Goal: Information Seeking & Learning: Understand process/instructions

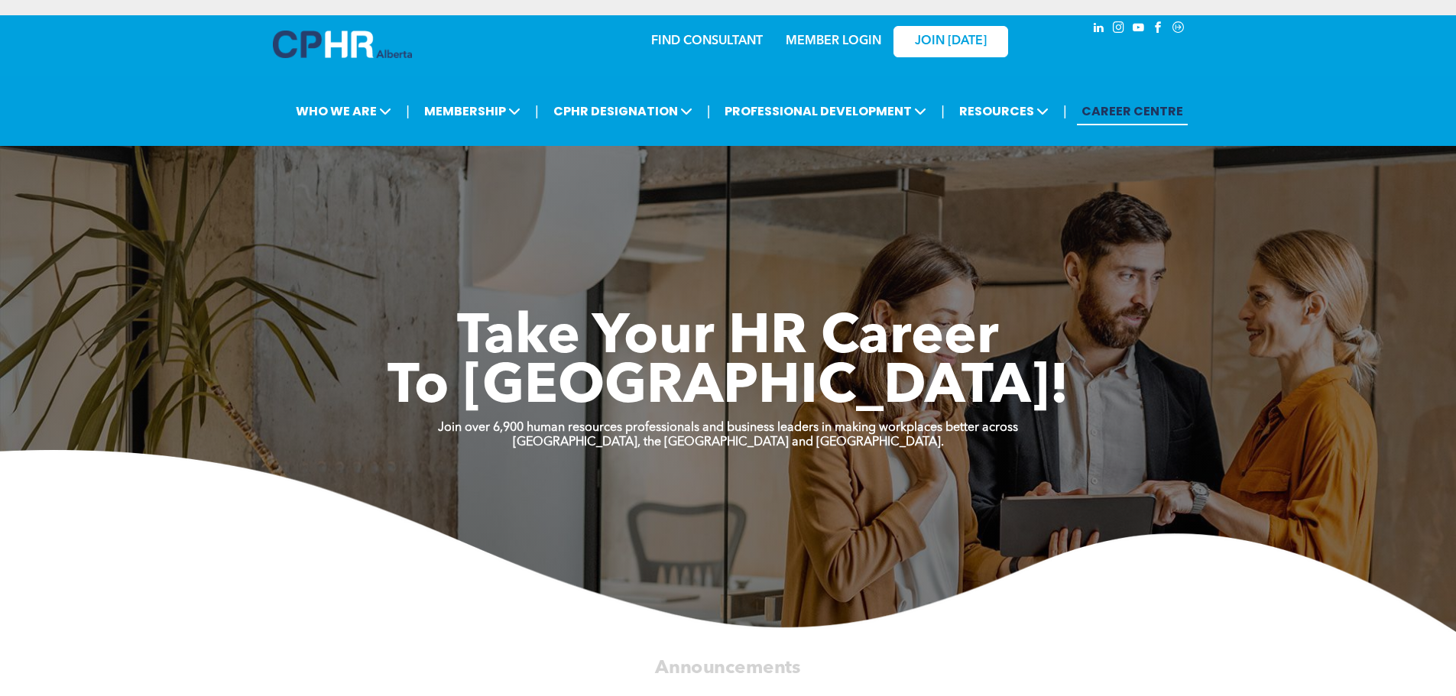
click at [840, 39] on link "MEMBER LOGIN" at bounding box center [834, 41] width 96 height 12
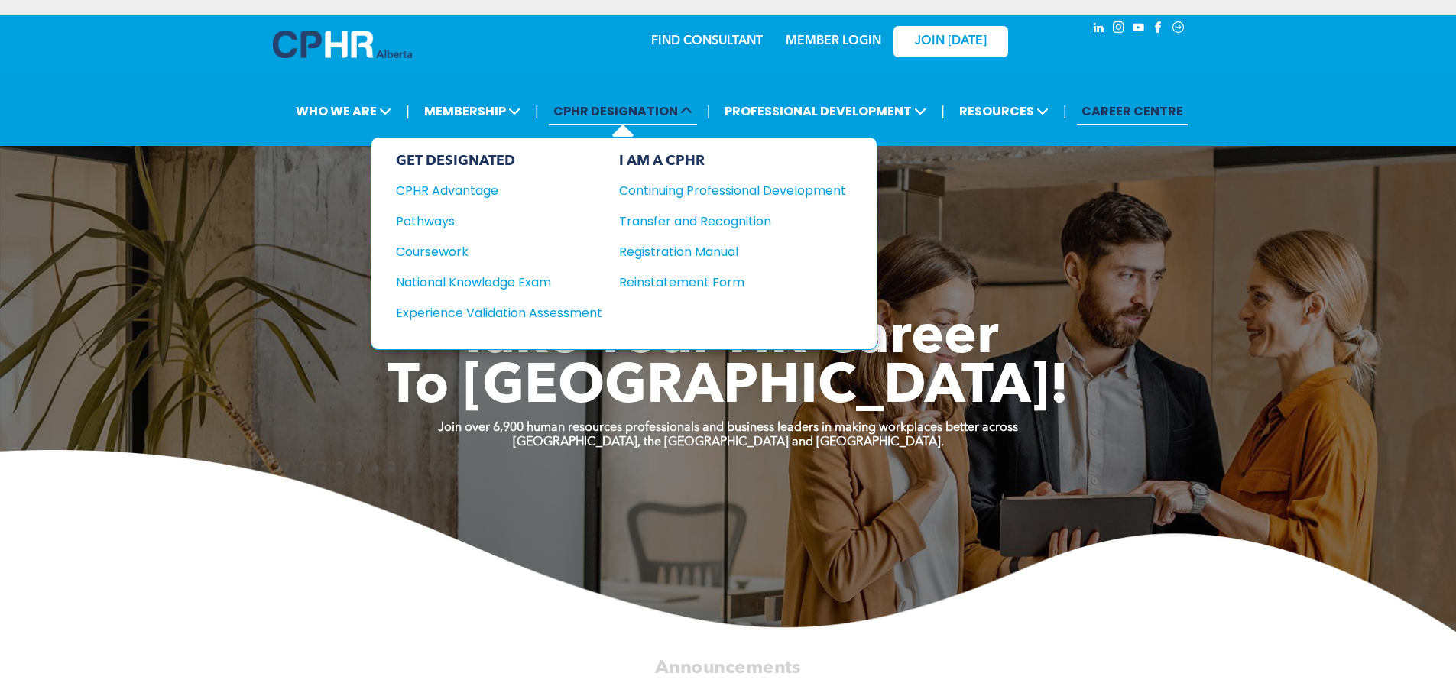
click at [606, 102] on span "CPHR DESIGNATION" at bounding box center [623, 111] width 148 height 28
click at [607, 112] on span "CPHR DESIGNATION" at bounding box center [623, 111] width 148 height 28
click at [436, 222] on div "Pathways" at bounding box center [489, 221] width 186 height 19
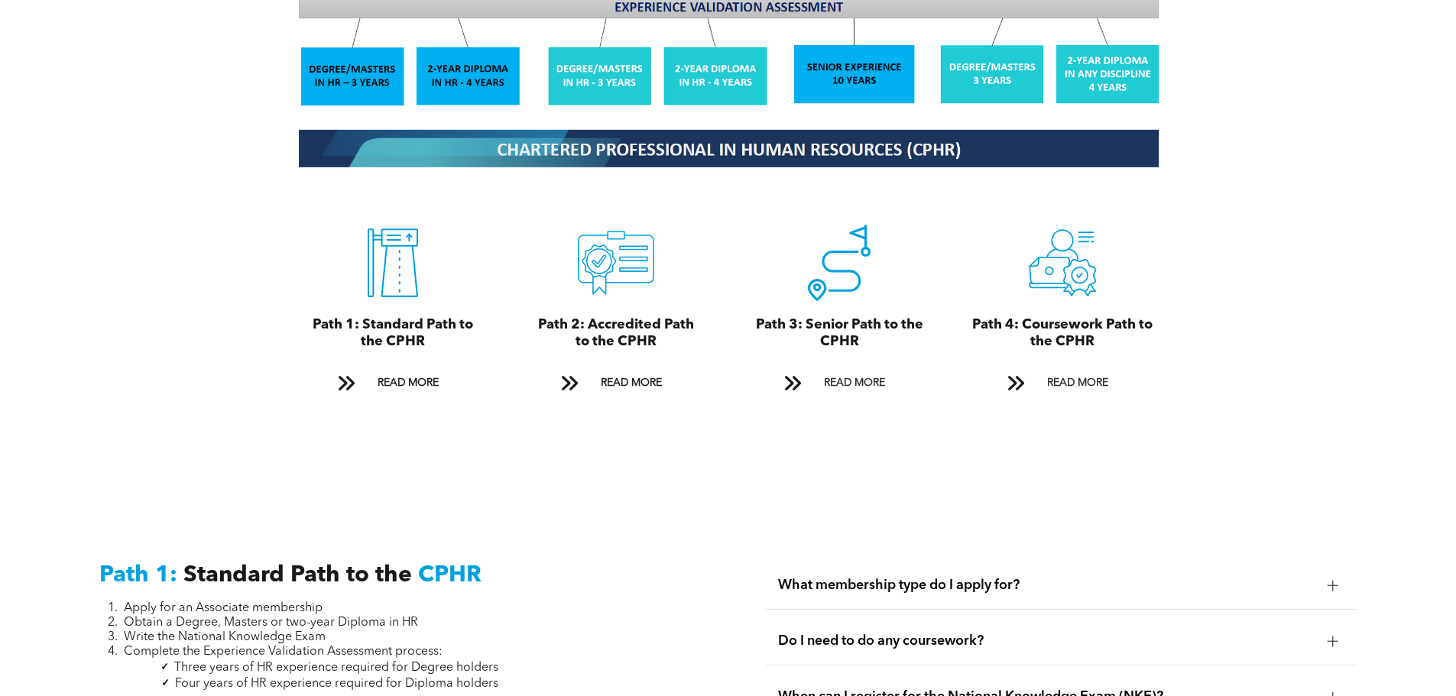
scroll to position [1681, 0]
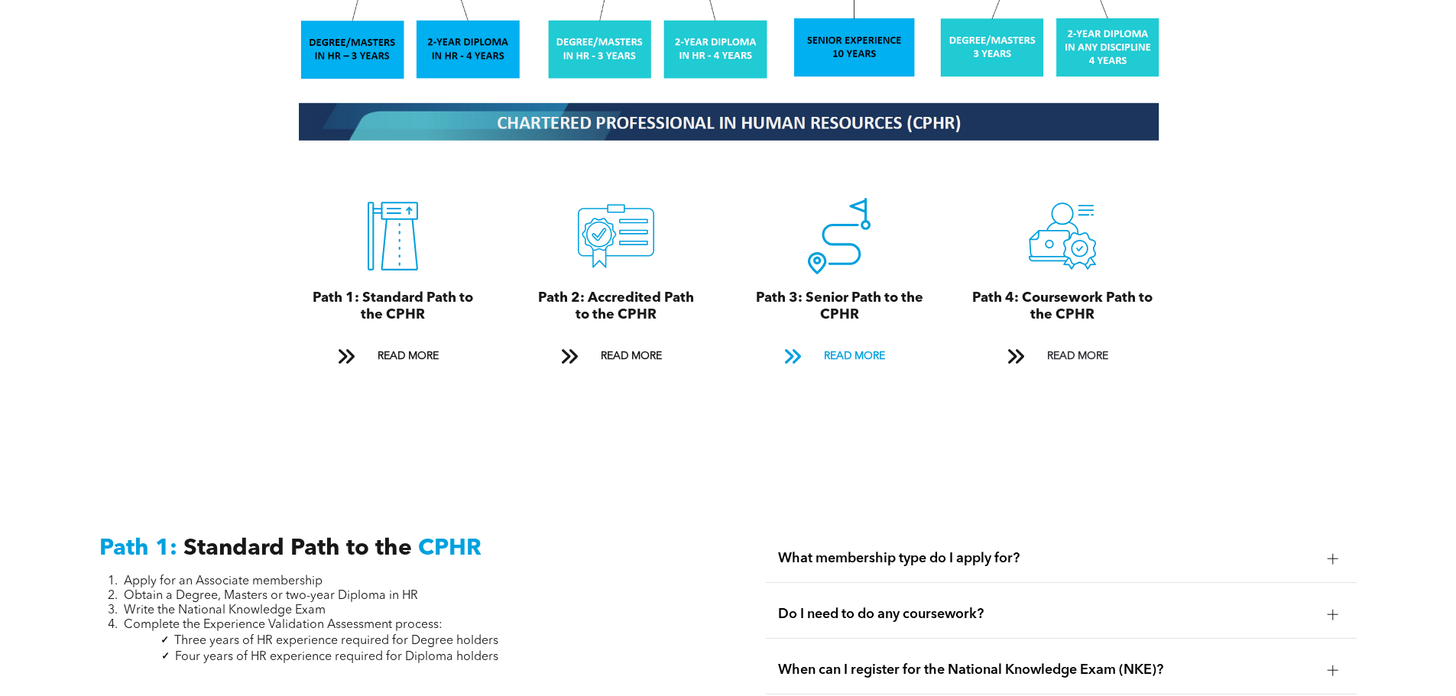
click at [853, 342] on span "READ MORE" at bounding box center [854, 356] width 72 height 28
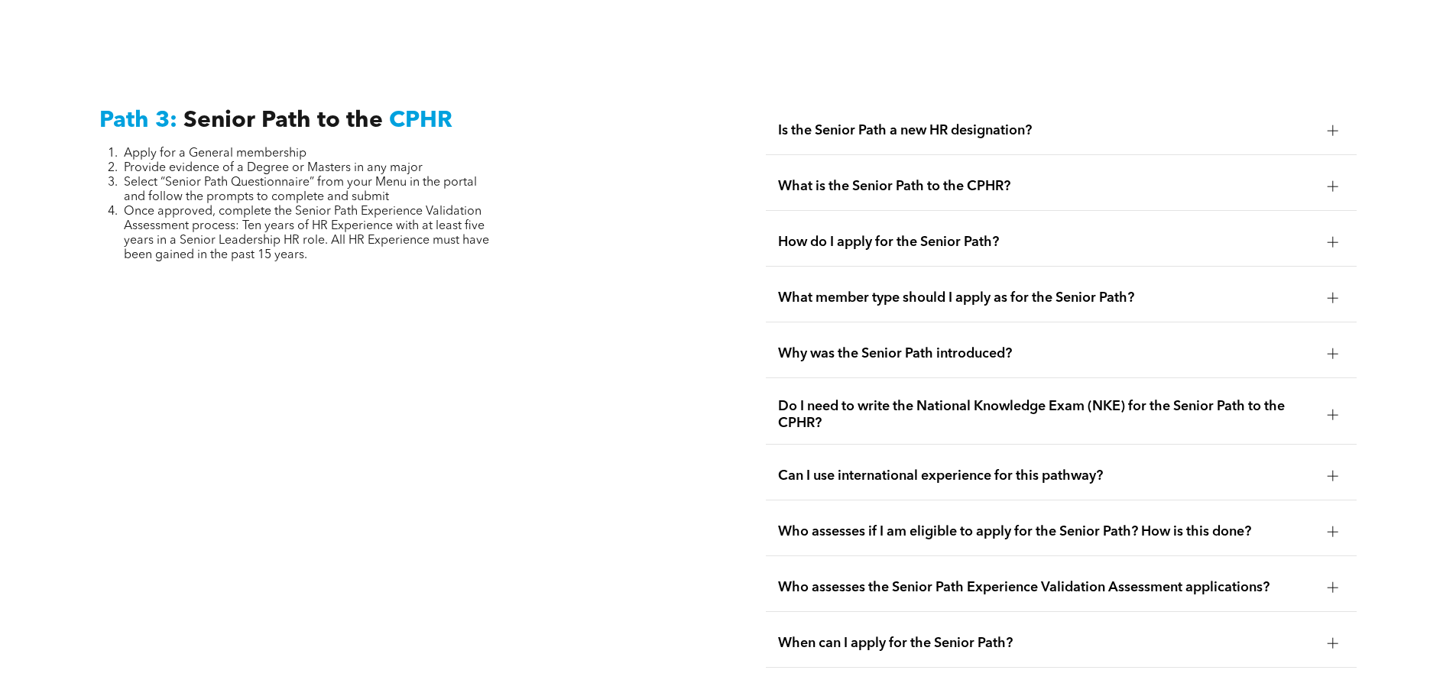
scroll to position [3838, 0]
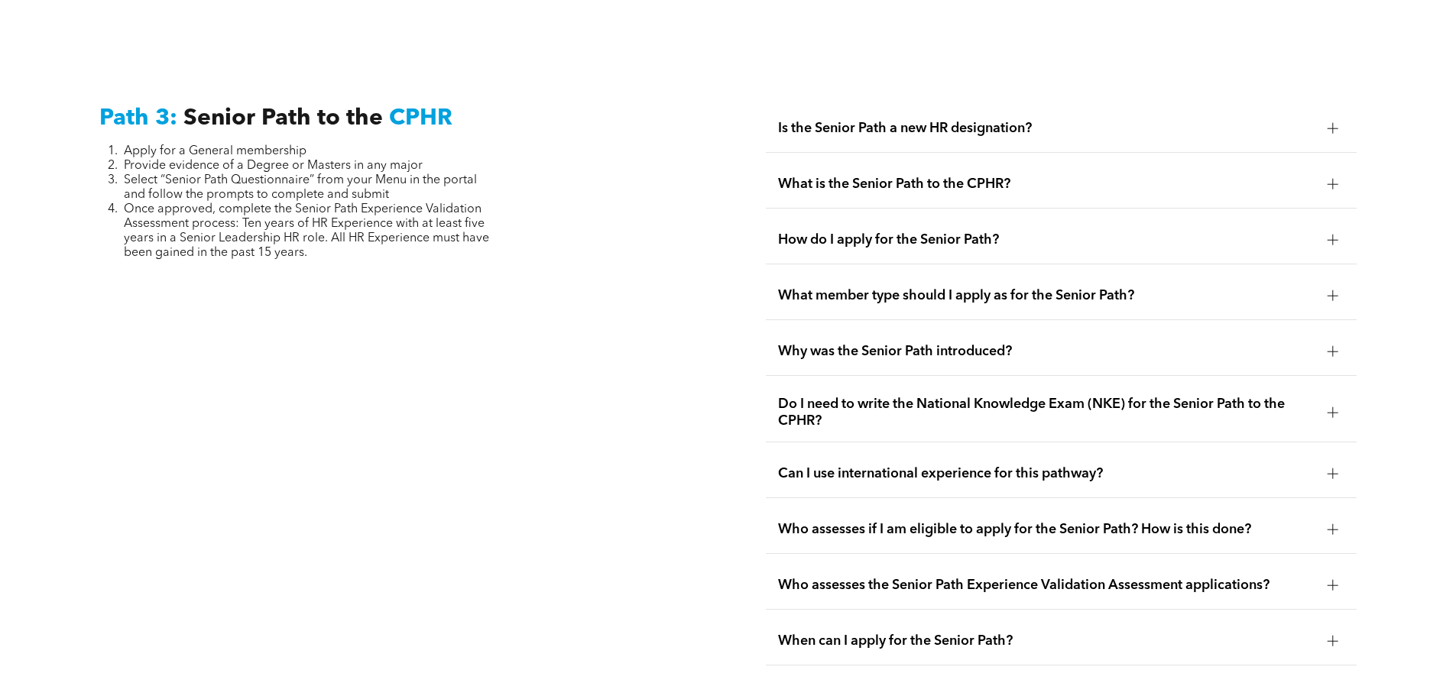
click at [430, 446] on div "Path 3: Senior Path to the CPHR Apply for a General membership Provide evidence…" at bounding box center [394, 384] width 615 height 585
click at [958, 506] on div "Who assesses if I am eligible to apply for the Senior Path? How is this done?" at bounding box center [1061, 530] width 591 height 48
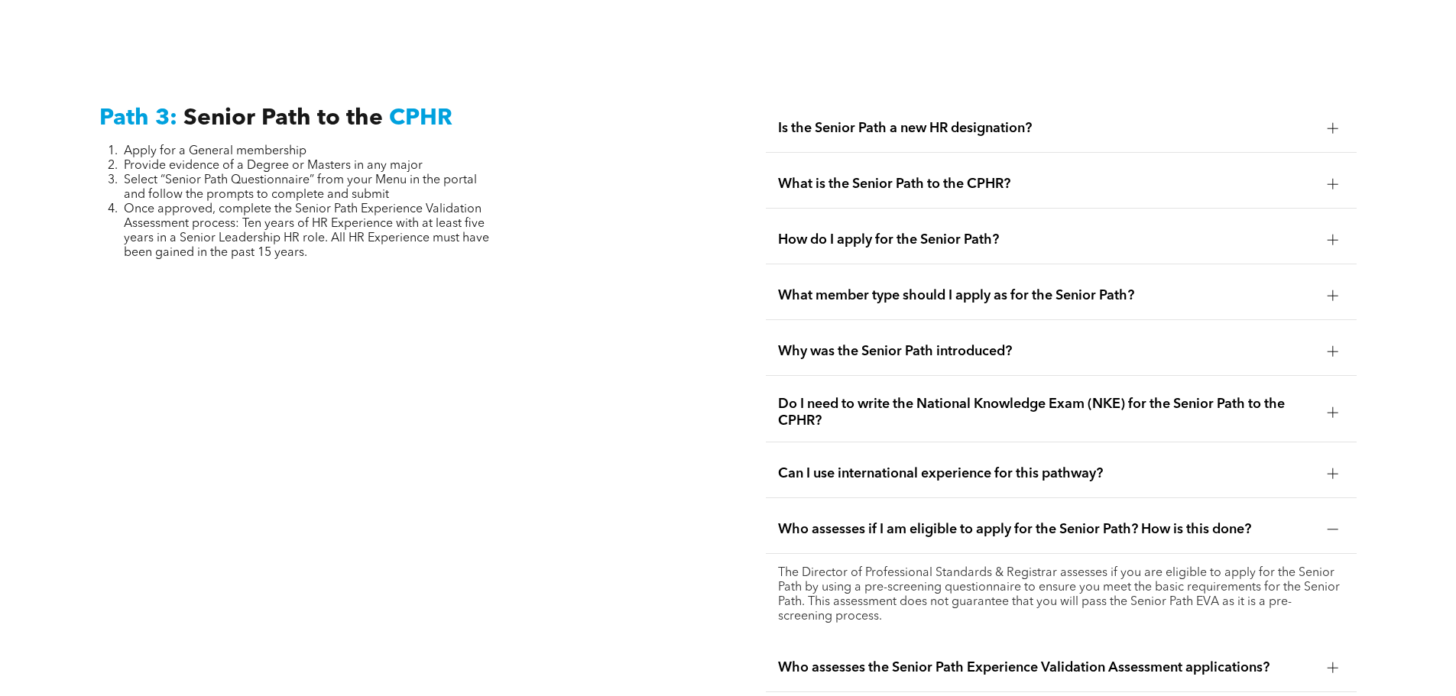
click at [894, 232] on span "How do I apply for the Senior Path?" at bounding box center [1046, 240] width 537 height 17
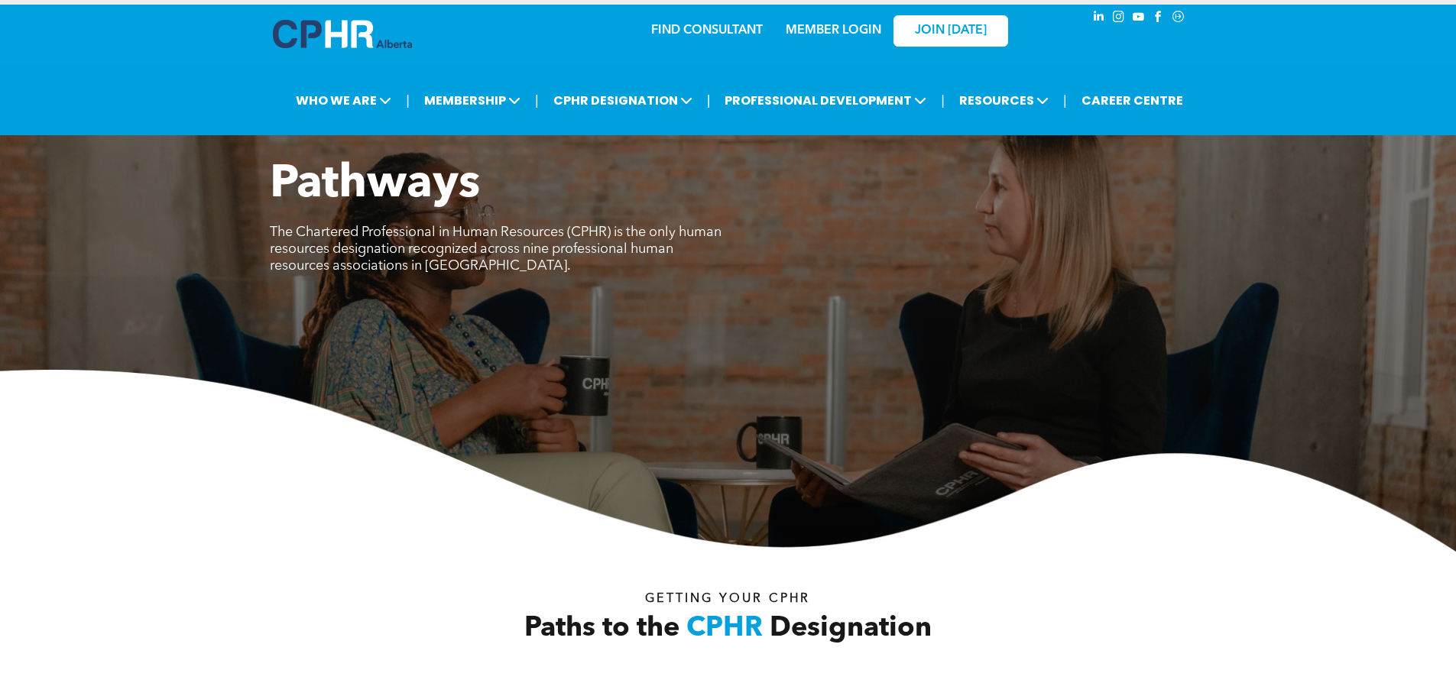
scroll to position [0, 0]
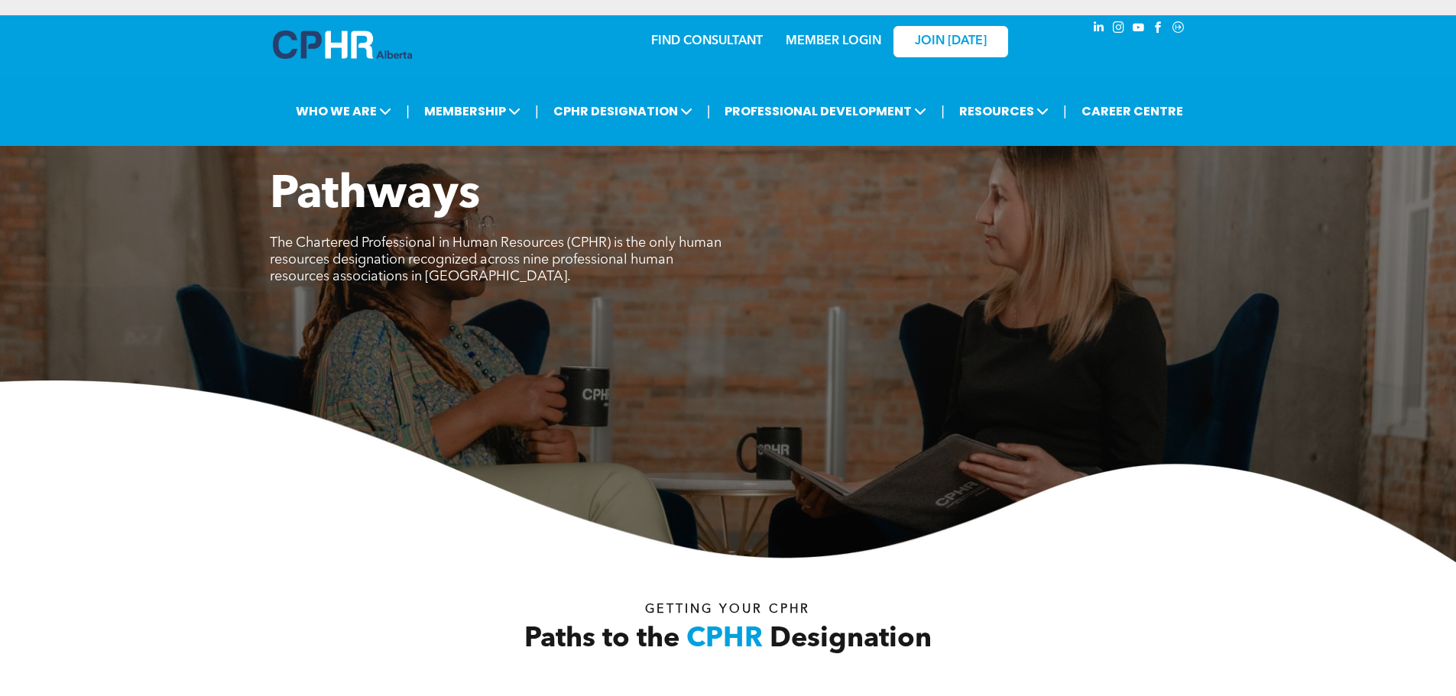
click at [857, 36] on link "MEMBER LOGIN" at bounding box center [834, 41] width 96 height 12
